Goal: Information Seeking & Learning: Learn about a topic

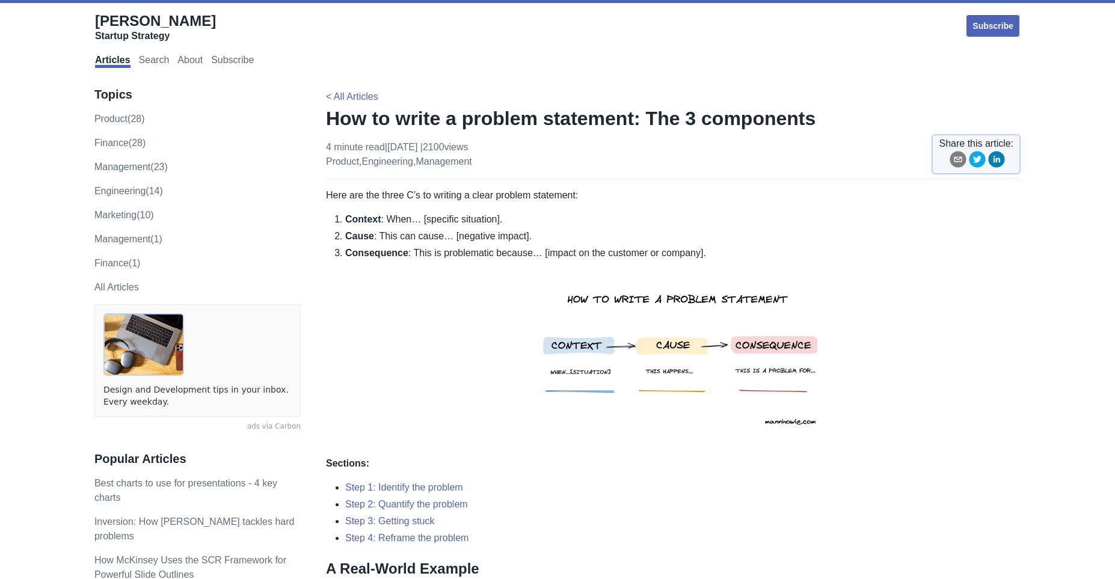
click at [510, 220] on li "Context : When… [specific situation]." at bounding box center [682, 219] width 675 height 14
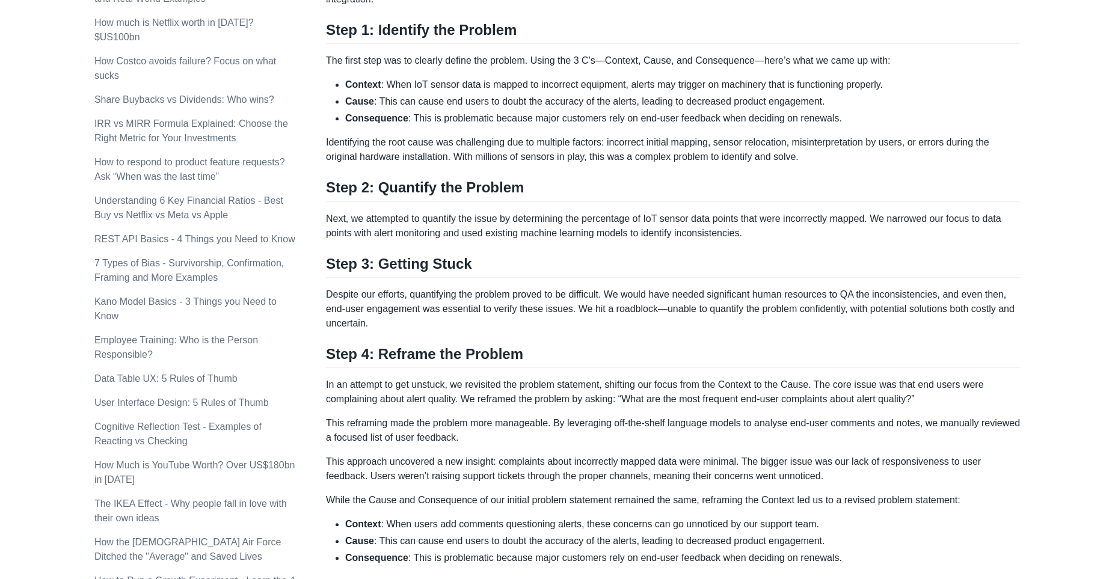
scroll to position [664, 0]
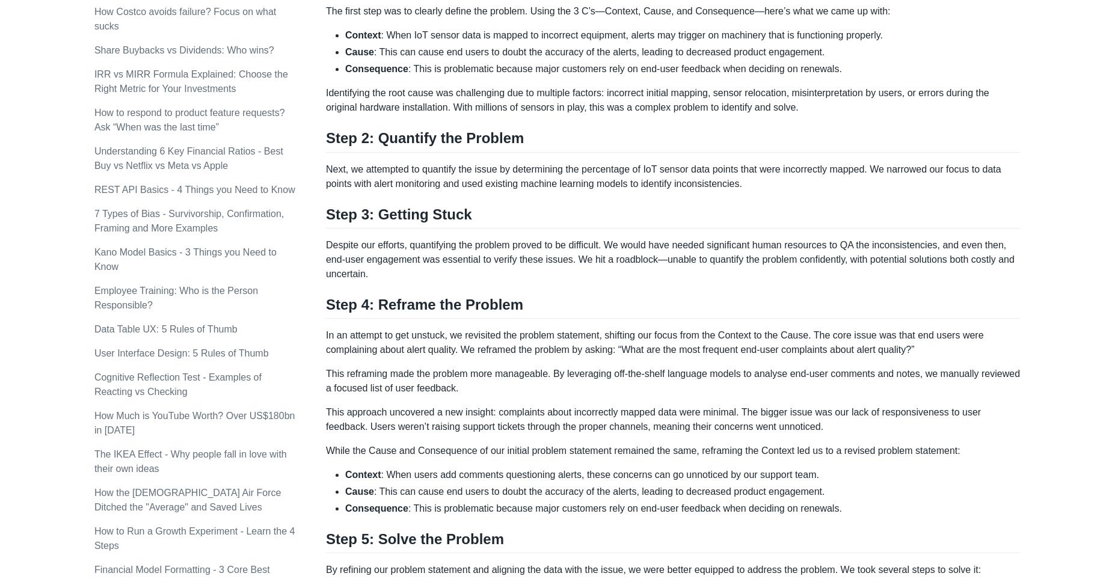
click at [525, 320] on div "Here are the three C’s to writing a clear problem statement: Context : When… [s…" at bounding box center [673, 117] width 694 height 1186
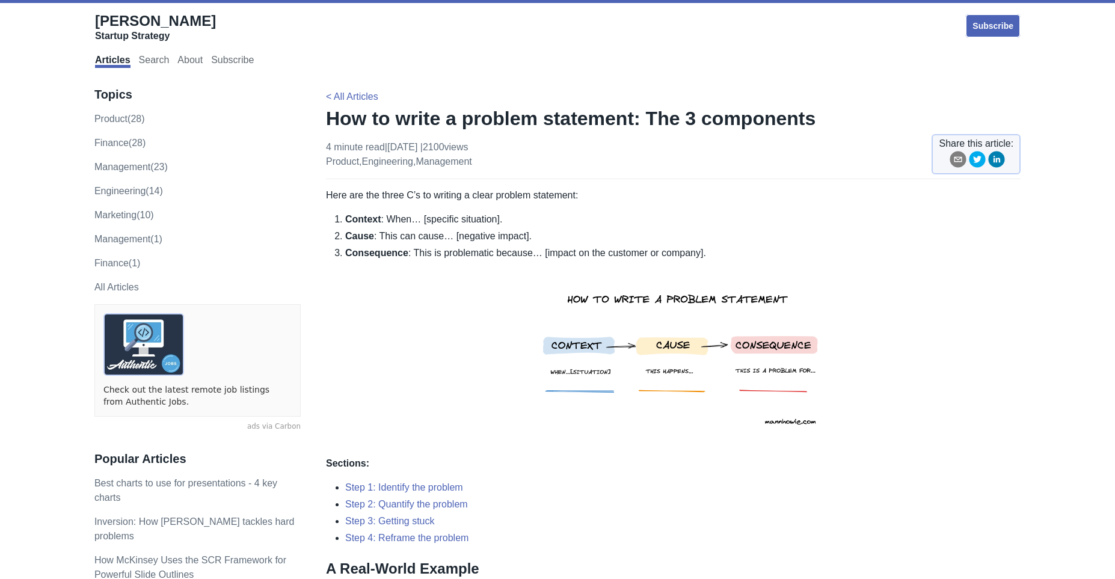
click at [568, 97] on p "< All Articles" at bounding box center [673, 97] width 694 height 14
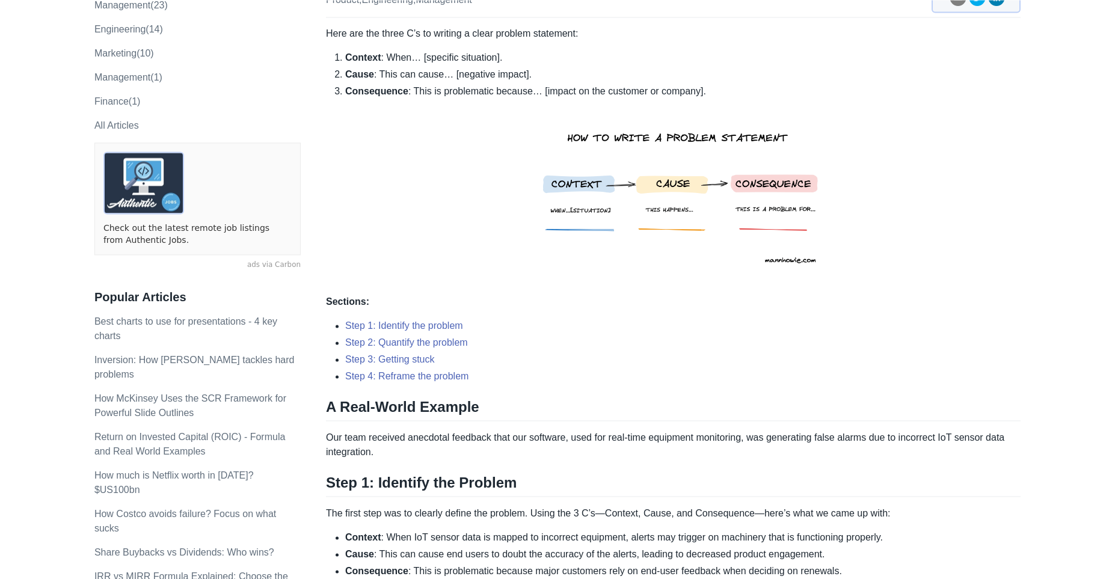
scroll to position [415, 0]
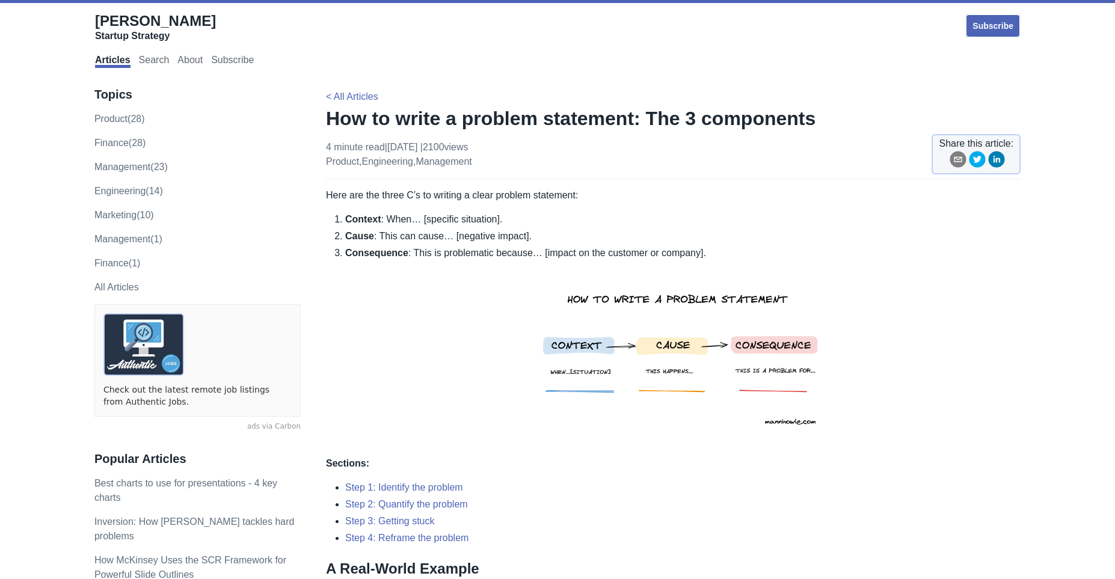
click at [574, 158] on div "4 minute read | [DATE] | 2100 views product , engineering , management Share th…" at bounding box center [673, 159] width 694 height 39
